Goal: Navigation & Orientation: Find specific page/section

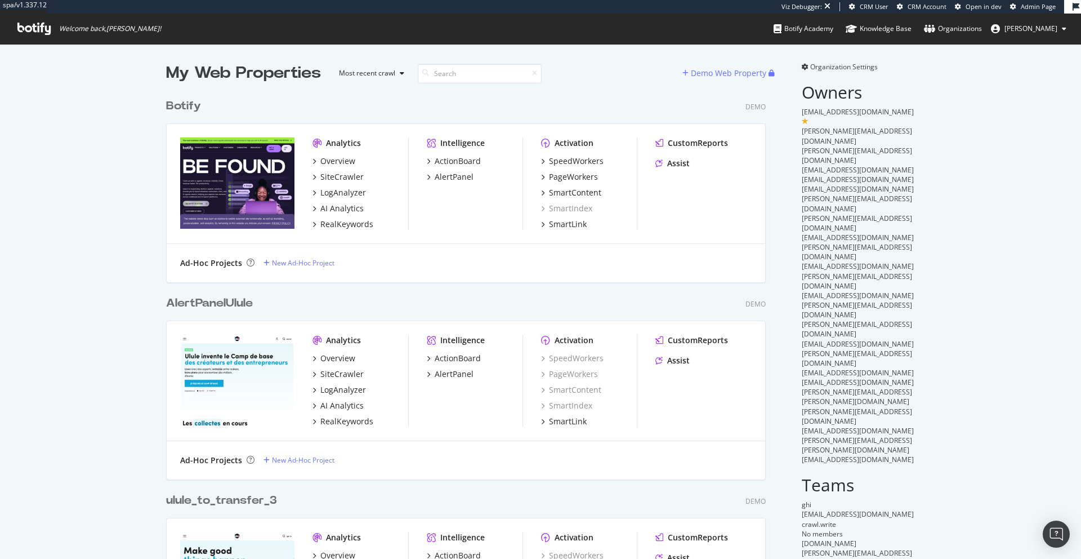
scroll to position [1174, 600]
click at [1040, 6] on span "Admin Page" at bounding box center [1038, 6] width 35 height 8
